Goal: Navigation & Orientation: Go to known website

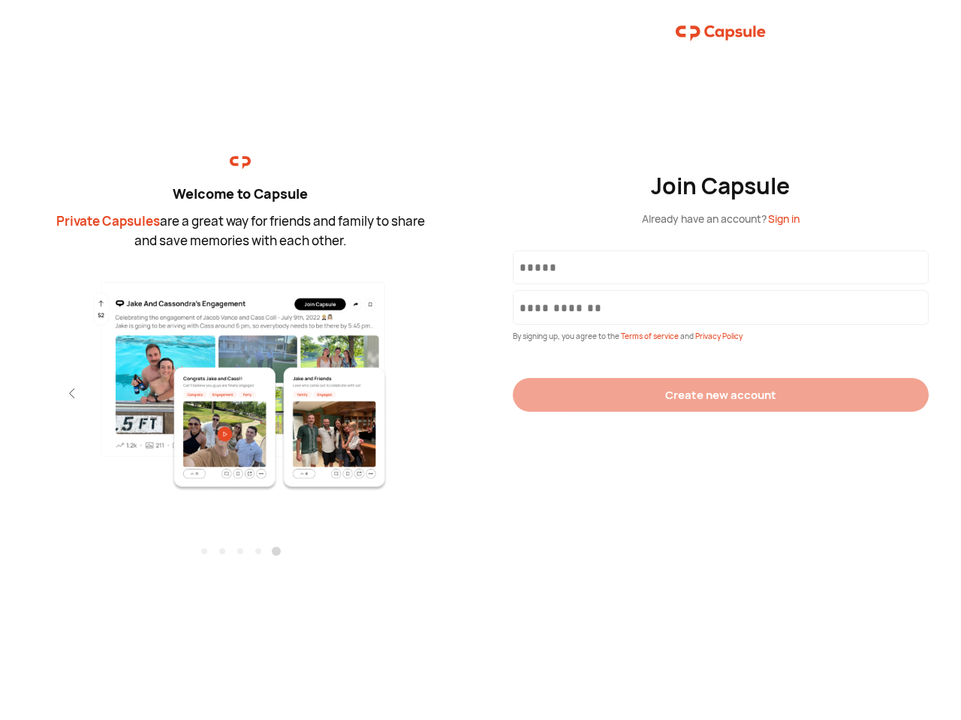
click at [480, 360] on div "Join Capsule Already have an account? Sign in By signing up, you agree to the T…" at bounding box center [720, 360] width 480 height 720
click at [240, 380] on img at bounding box center [241, 386] width 328 height 212
click at [0, 393] on div "Welcome to Capsule Private Capsules are a great way for friends and family to s…" at bounding box center [240, 360] width 480 height 720
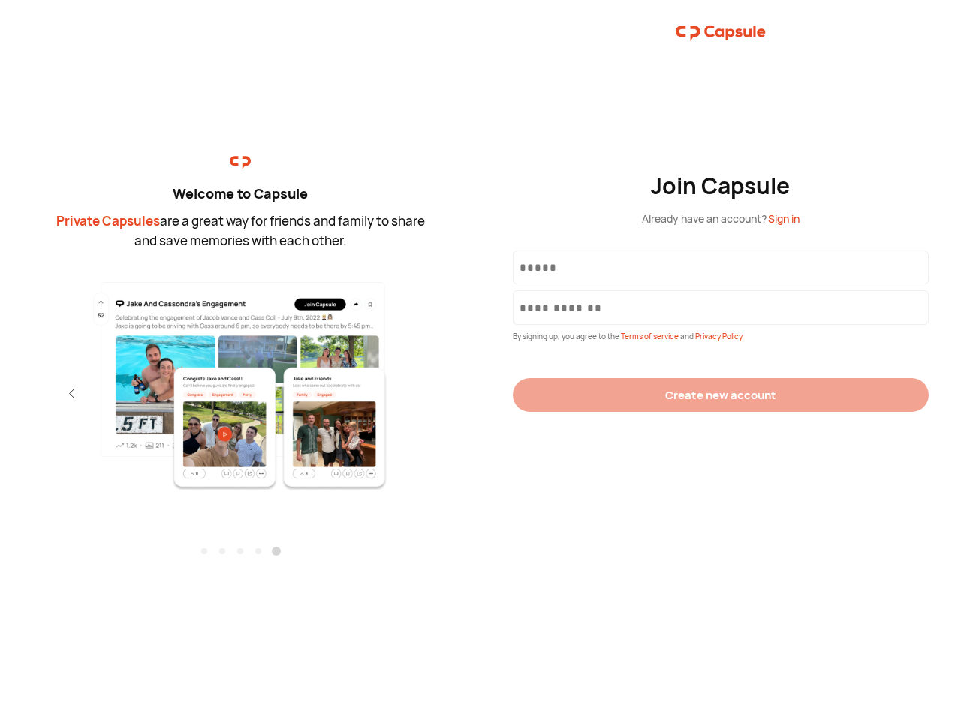
click at [0, 393] on div "Welcome to Capsule Private Capsules are a great way for friends and family to s…" at bounding box center [240, 360] width 480 height 720
click at [45, 393] on div "Welcome to Capsule Private Capsules are a great way for friends and family to s…" at bounding box center [240, 360] width 480 height 720
